Goal: Information Seeking & Learning: Learn about a topic

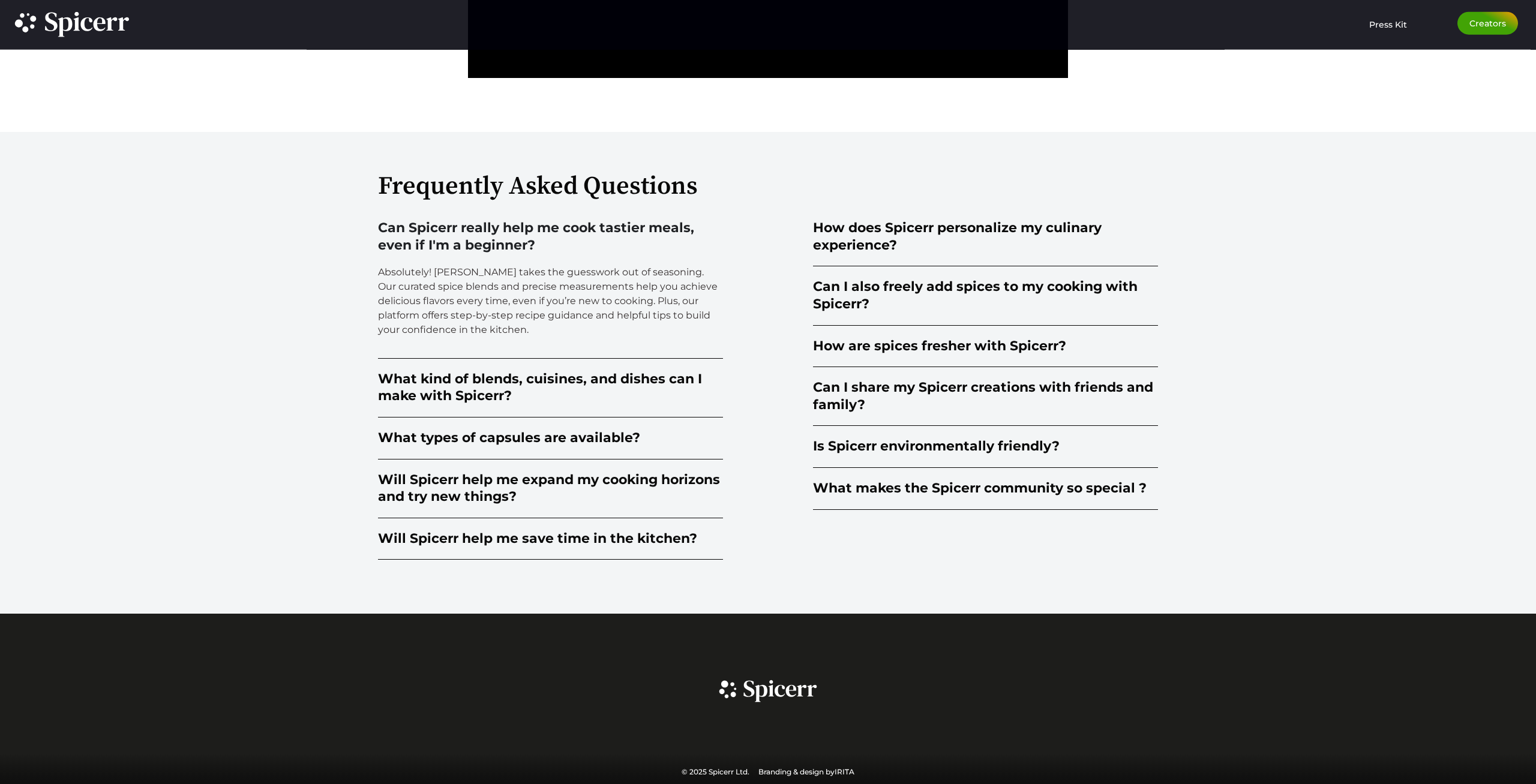
scroll to position [3081, 0]
click at [467, 531] on div "Will Spicerr help me save time in the kitchen?" at bounding box center [537, 539] width 319 height 18
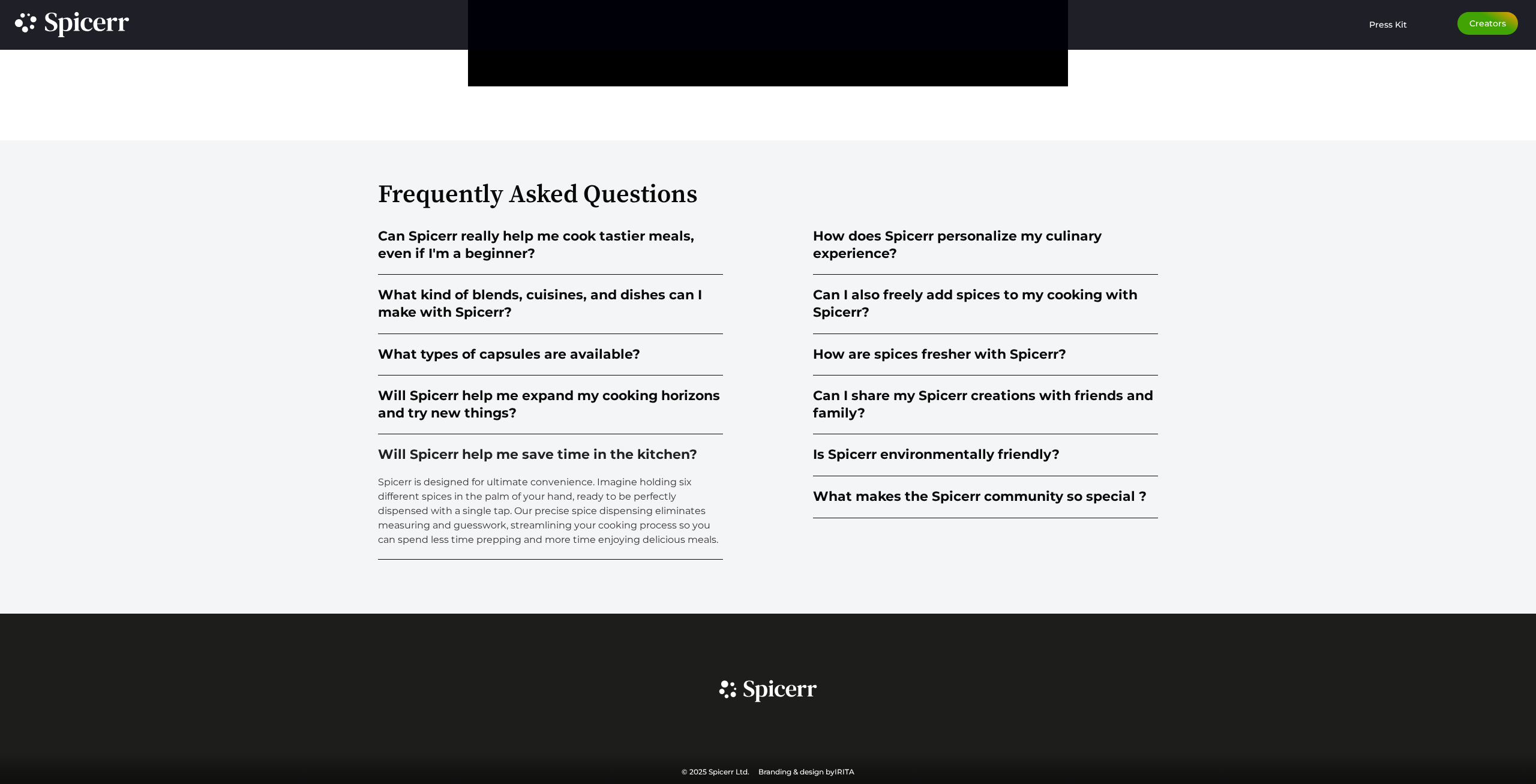
click at [402, 450] on div "Will Spicerr help me save time in the kitchen?" at bounding box center [537, 456] width 319 height 18
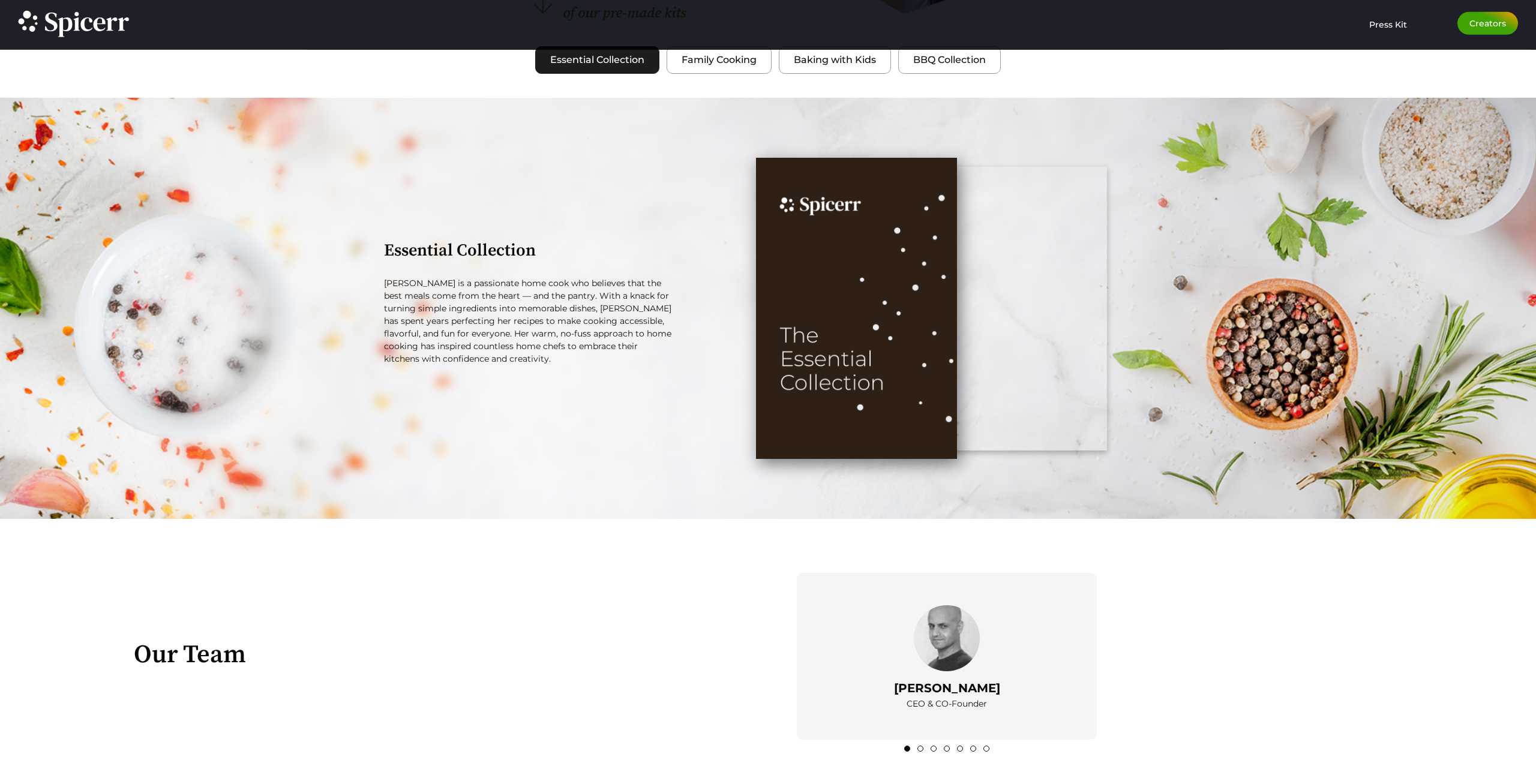
scroll to position [1561, 0]
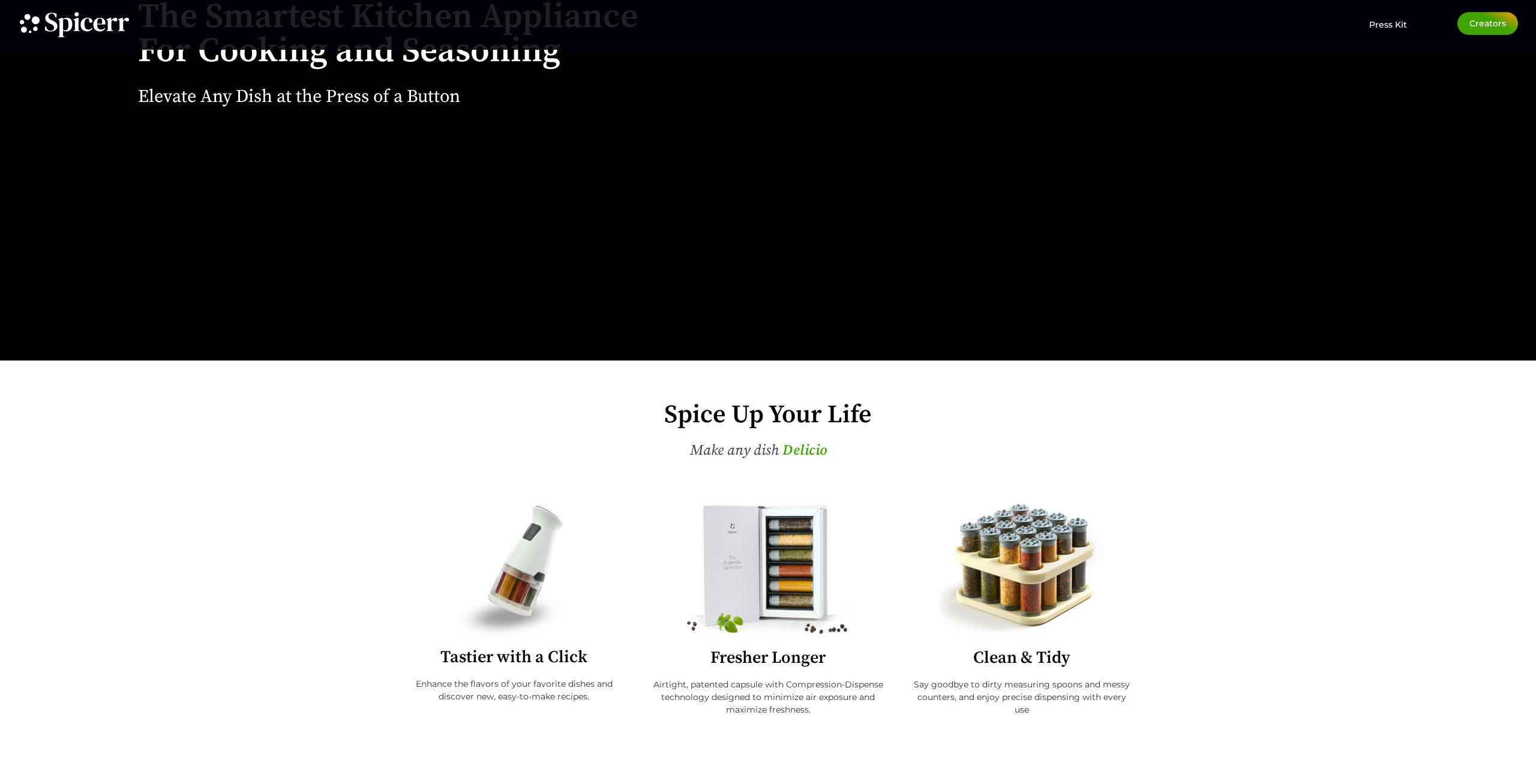
scroll to position [245, 0]
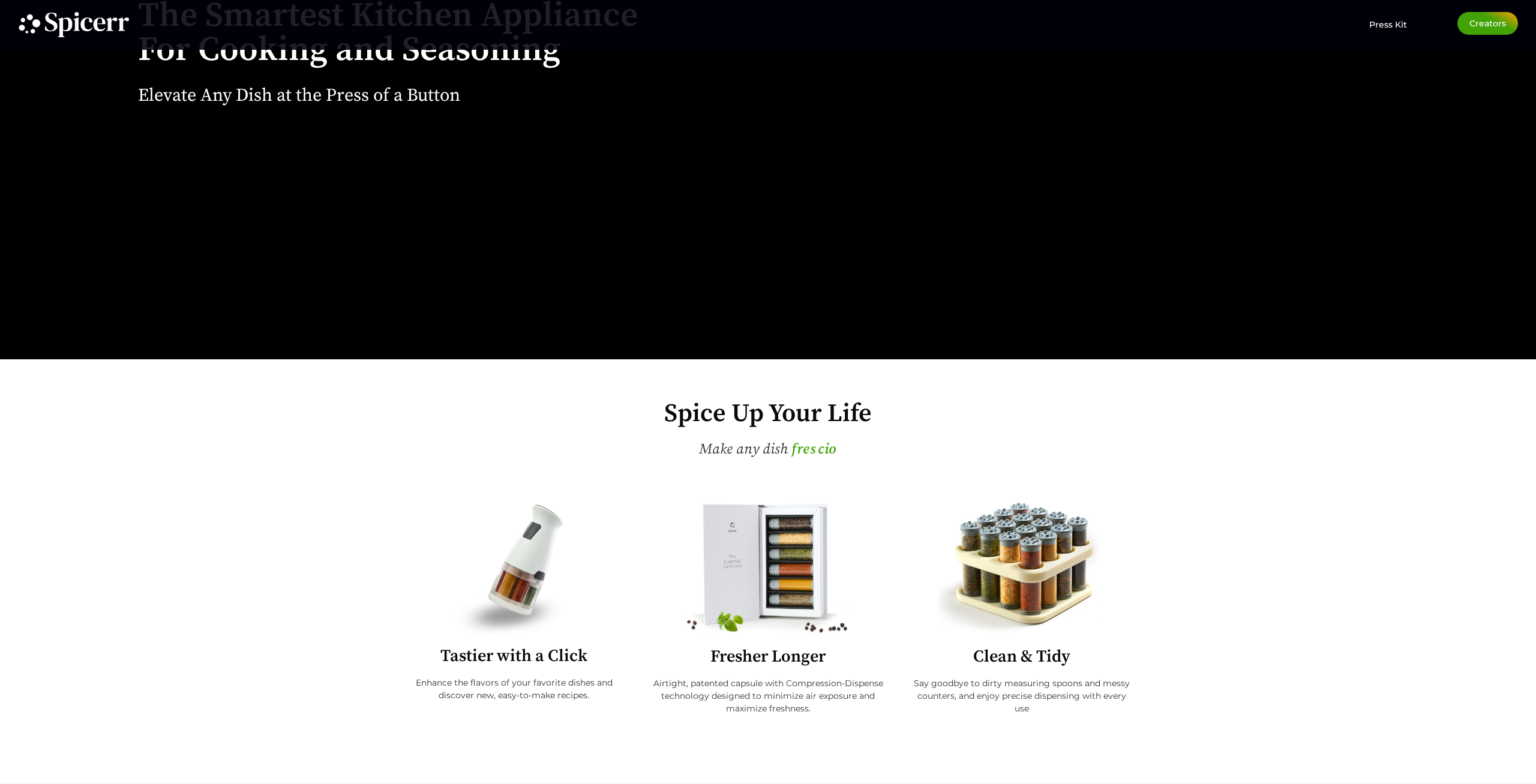
click at [772, 594] on img at bounding box center [768, 569] width 197 height 135
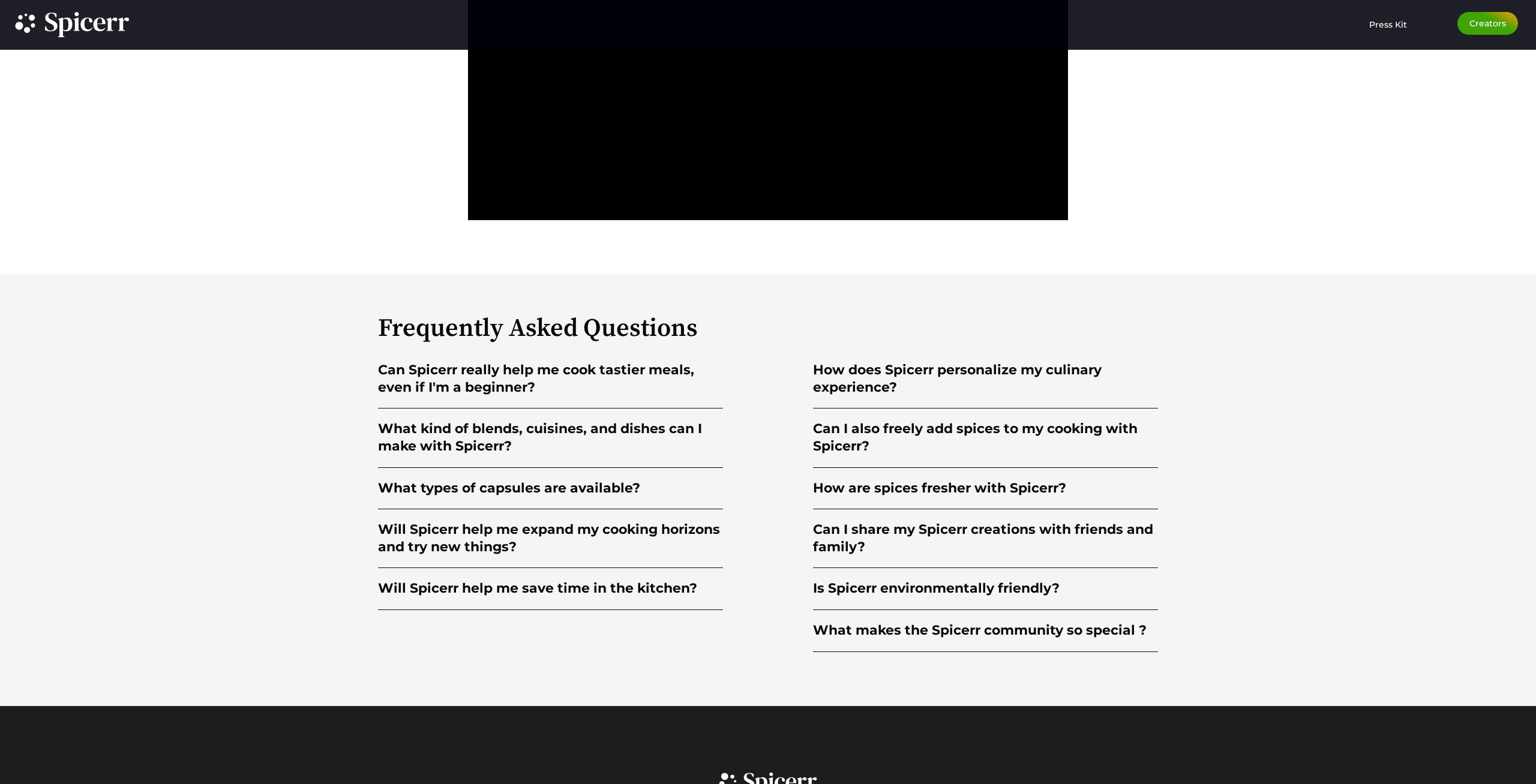
scroll to position [3030, 0]
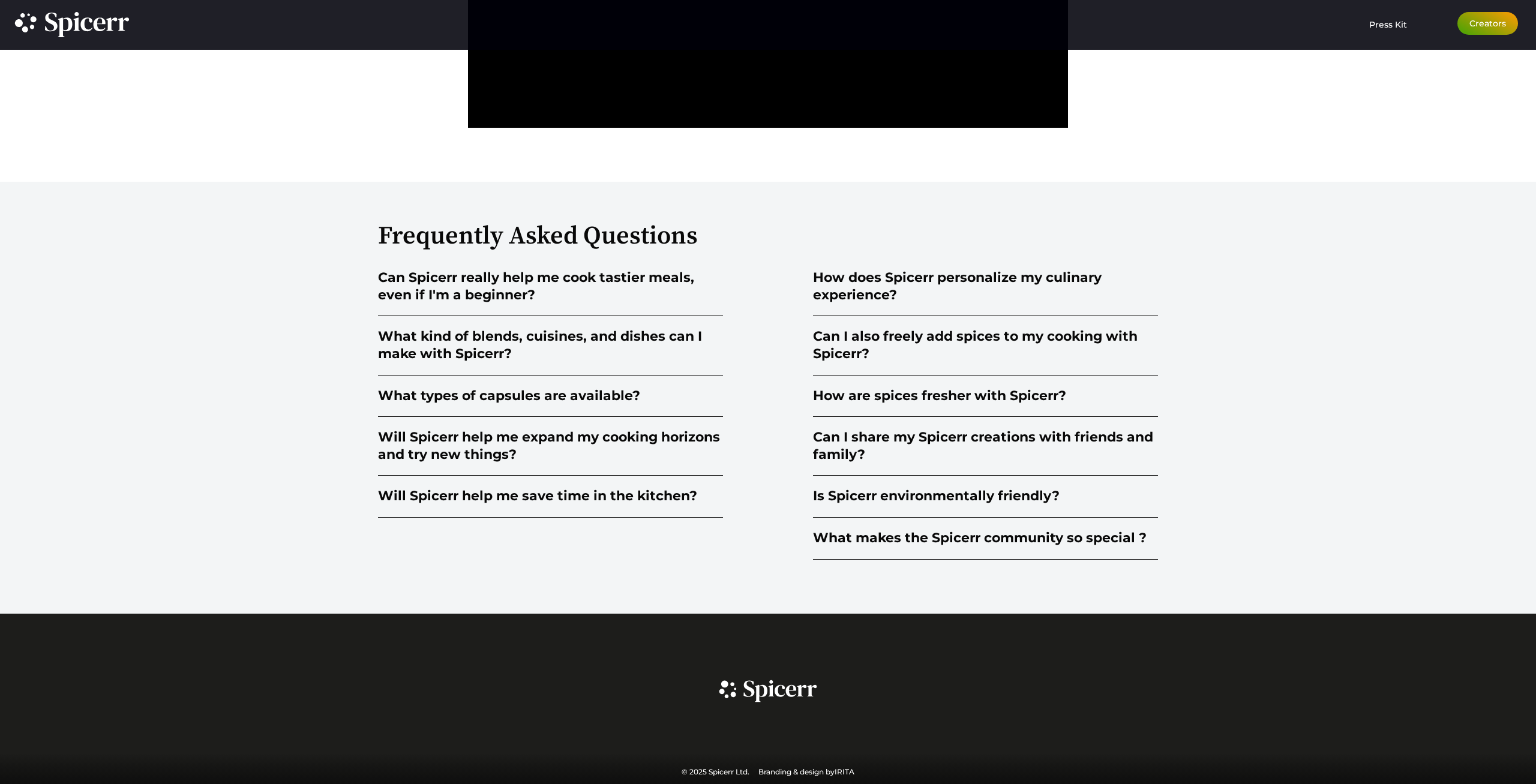
click at [1490, 26] on span "Creators" at bounding box center [1488, 23] width 37 height 9
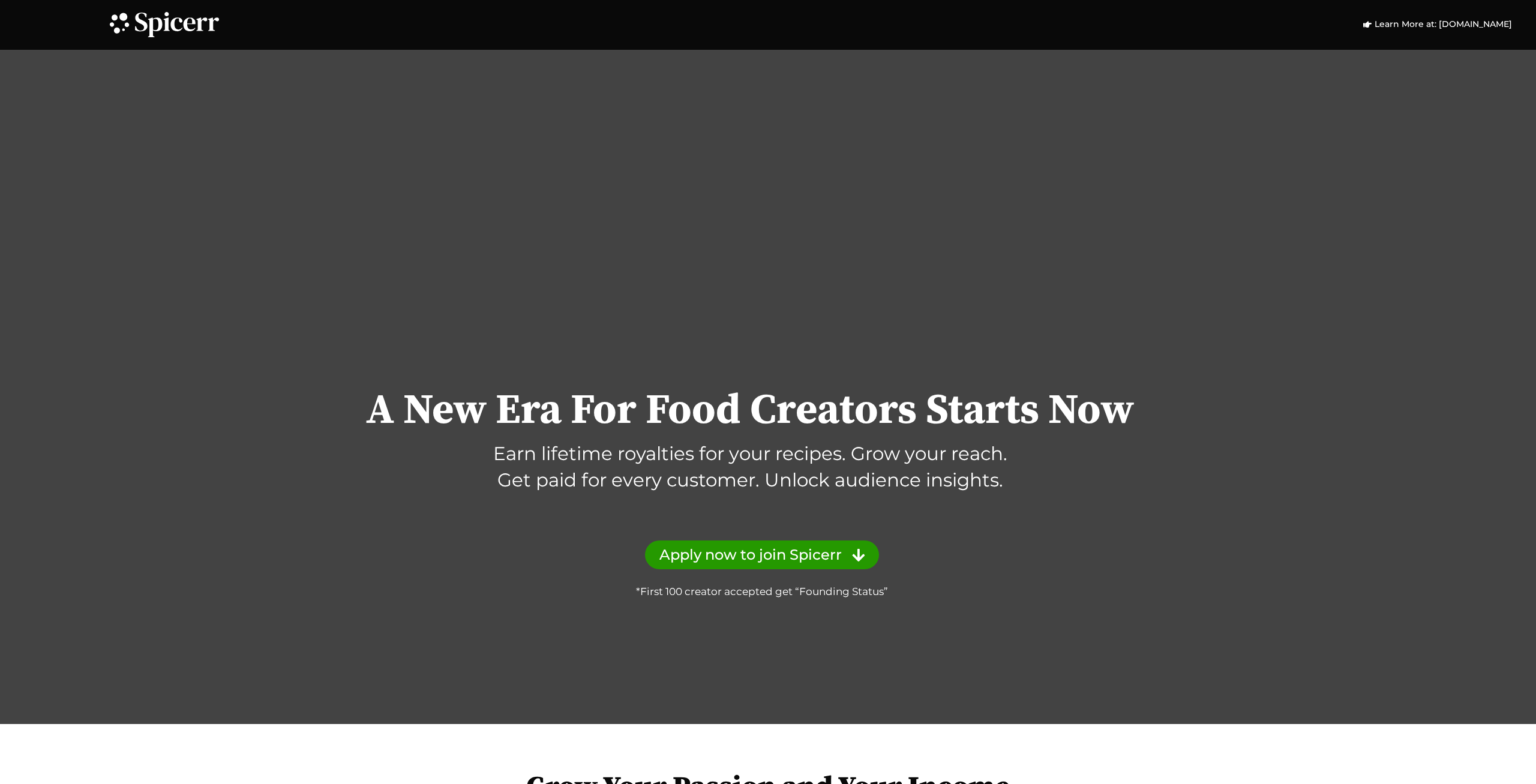
click at [153, 15] on icon at bounding box center [177, 24] width 84 height 26
click at [194, 26] on icon at bounding box center [177, 24] width 84 height 26
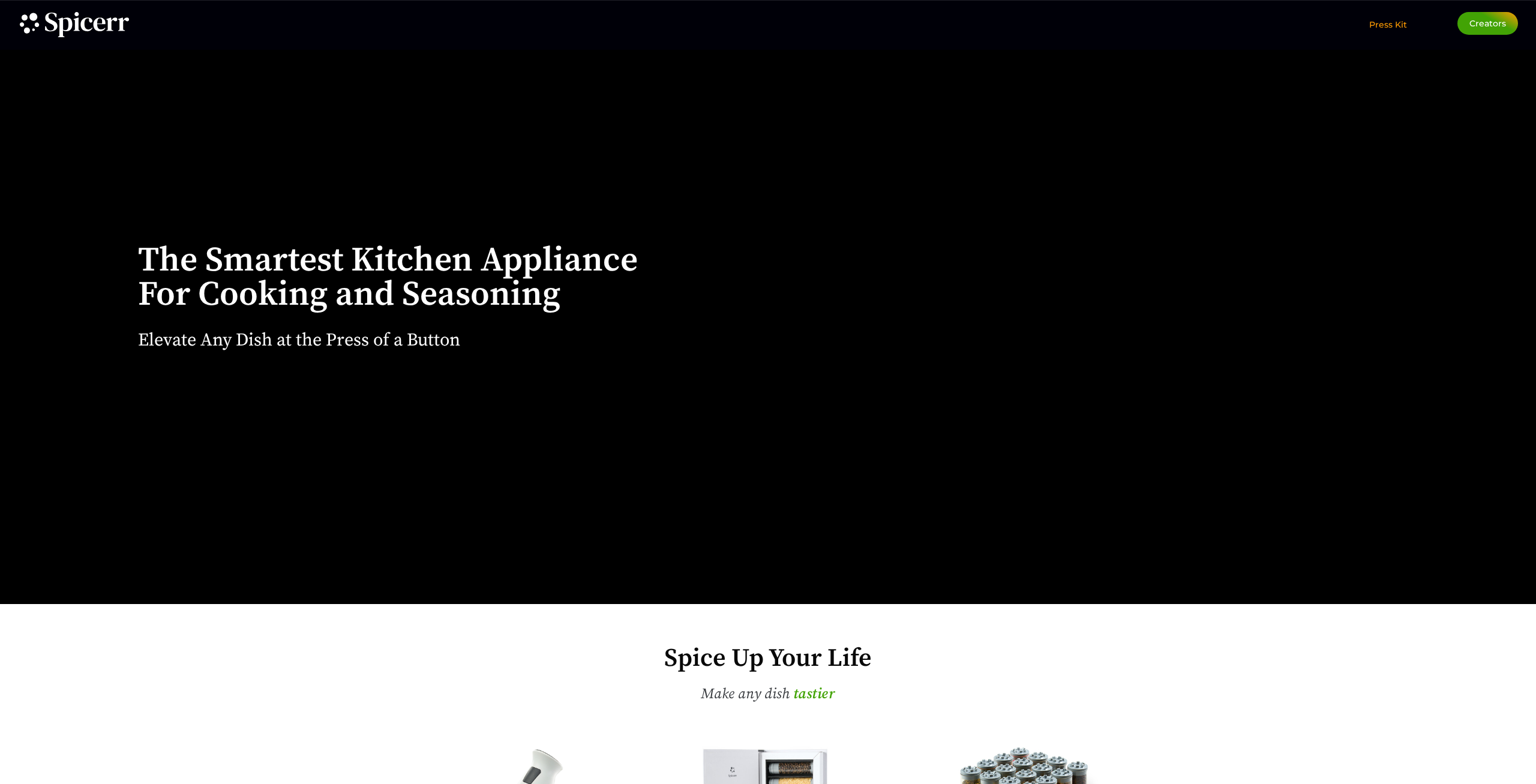
click at [1385, 28] on span "Press Kit" at bounding box center [1389, 24] width 38 height 11
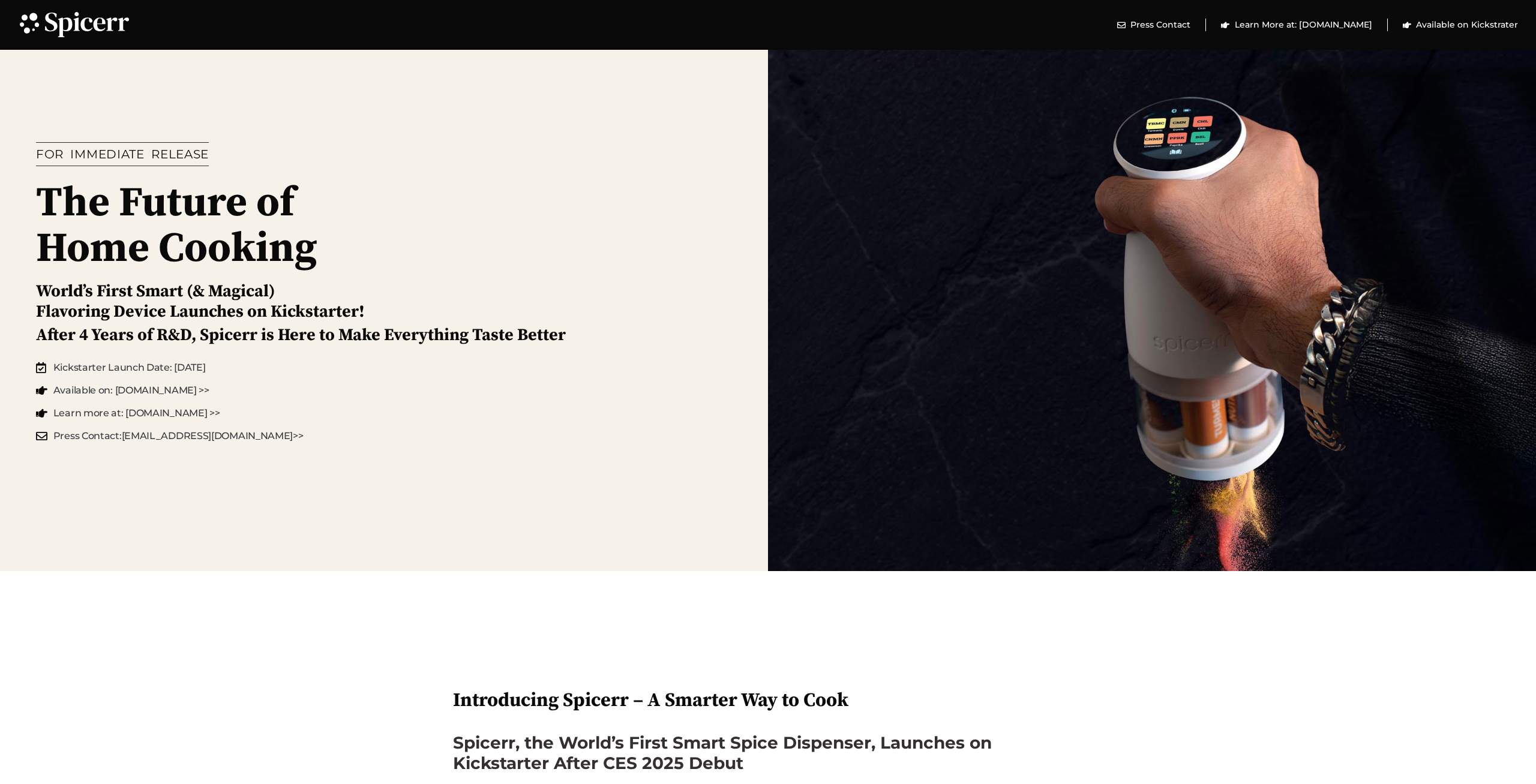
click at [1191, 144] on div at bounding box center [1152, 293] width 768 height 557
click at [142, 393] on span "Available on: Kickstarter.com >>" at bounding box center [130, 391] width 159 height 15
